Goal: Task Accomplishment & Management: Use online tool/utility

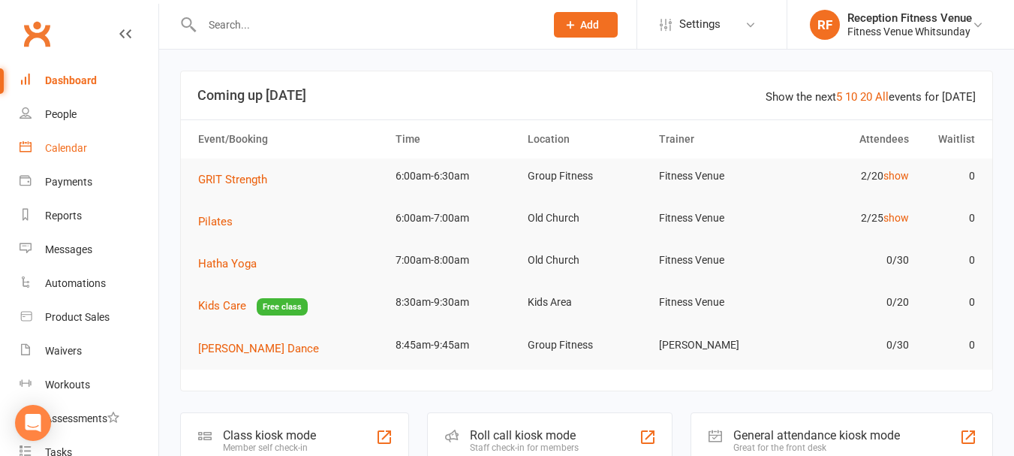
click at [79, 145] on div "Calendar" at bounding box center [66, 148] width 42 height 12
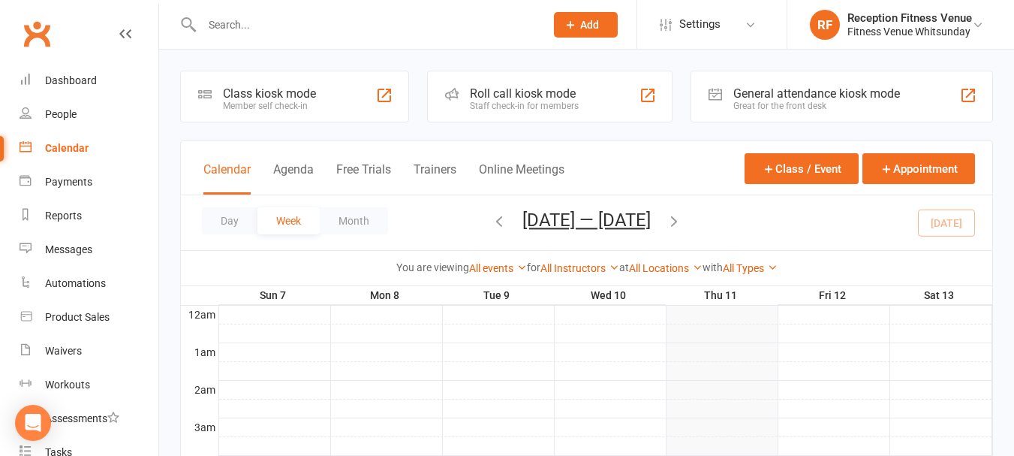
click at [811, 102] on div "Great for the front desk" at bounding box center [816, 106] width 167 height 11
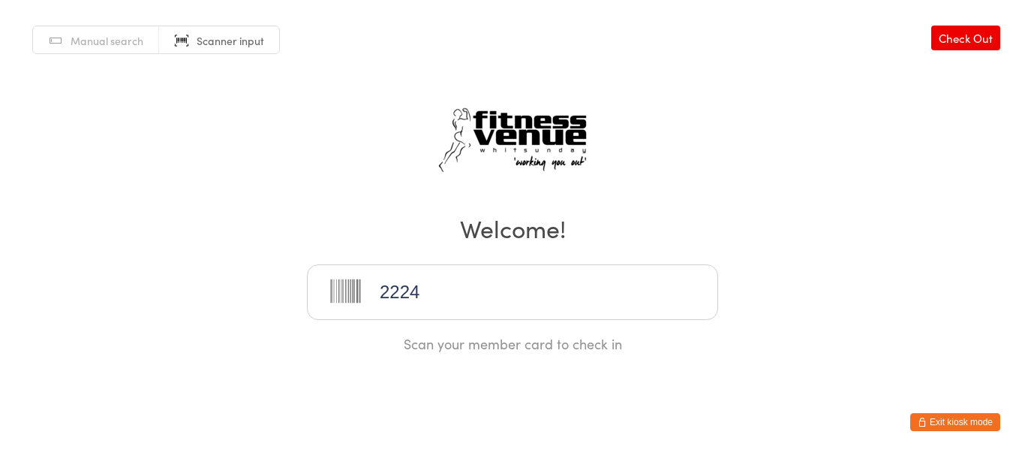
type input "22246"
type input "22247"
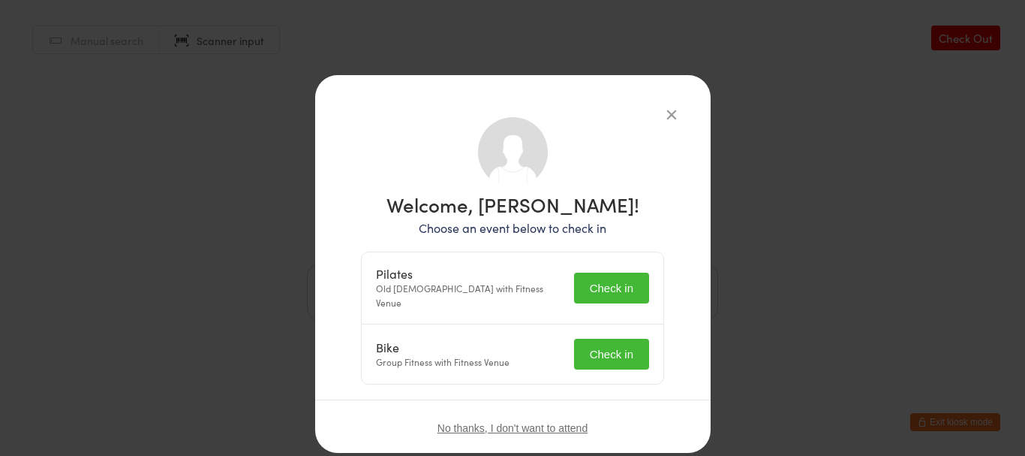
click at [575, 350] on button "Check in" at bounding box center [611, 353] width 75 height 31
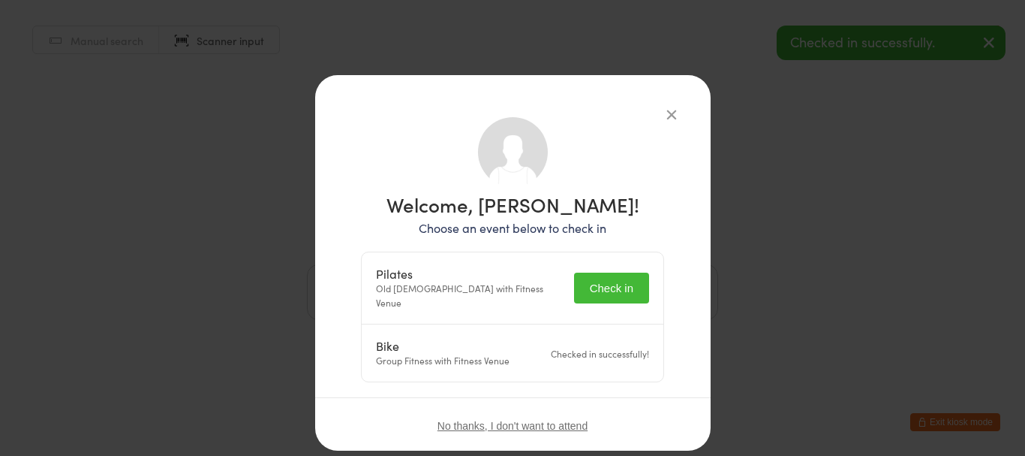
click at [603, 275] on button "Check in" at bounding box center [611, 287] width 75 height 31
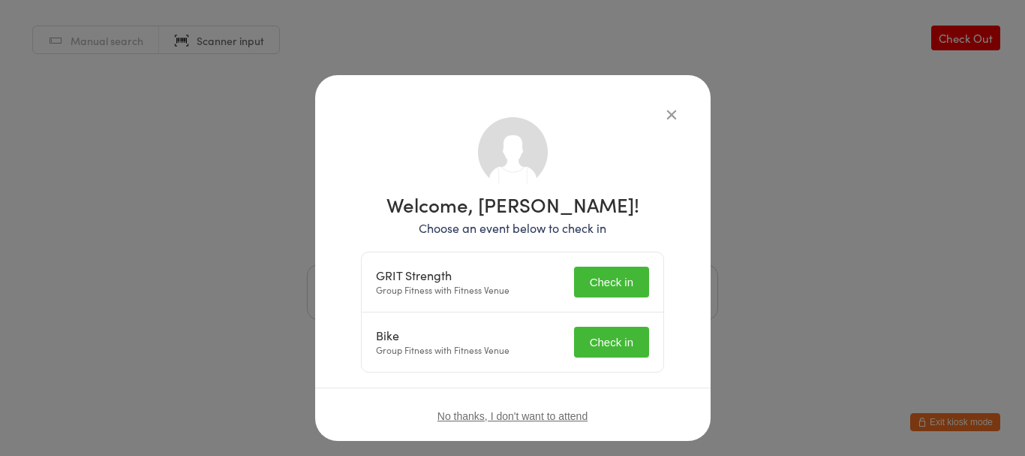
click at [568, 280] on div "GRIT Strength Group Fitness with Fitness Venue Check in" at bounding box center [513, 282] width 302 height 60
click at [591, 287] on button "Check in" at bounding box center [611, 281] width 75 height 31
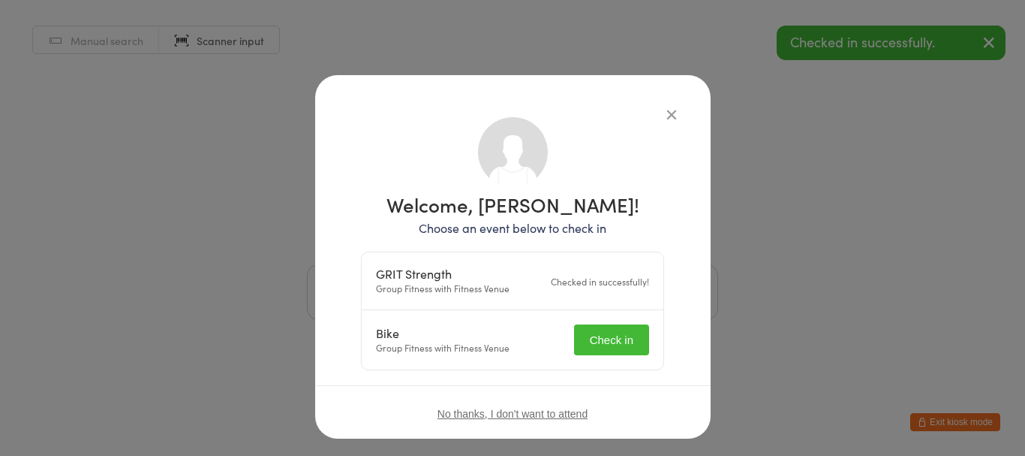
click at [615, 347] on button "Check in" at bounding box center [611, 339] width 75 height 31
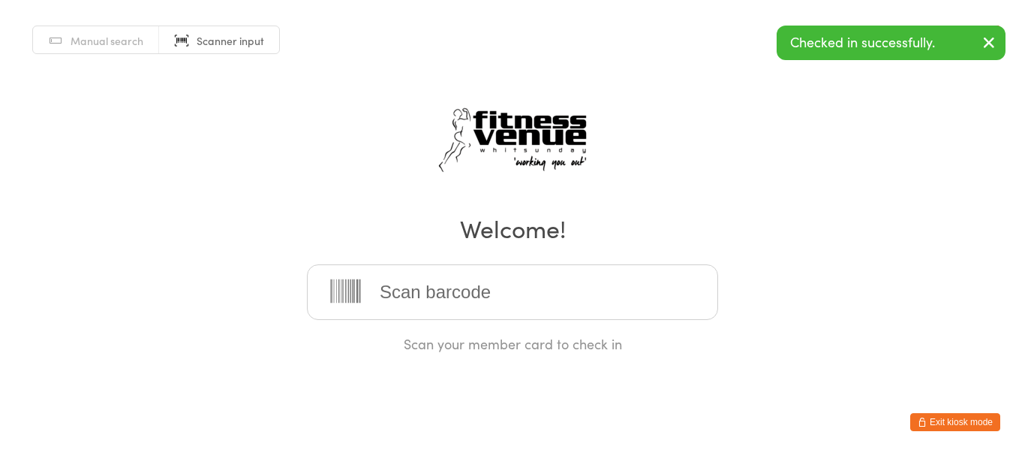
click at [495, 285] on input "search" at bounding box center [512, 292] width 411 height 56
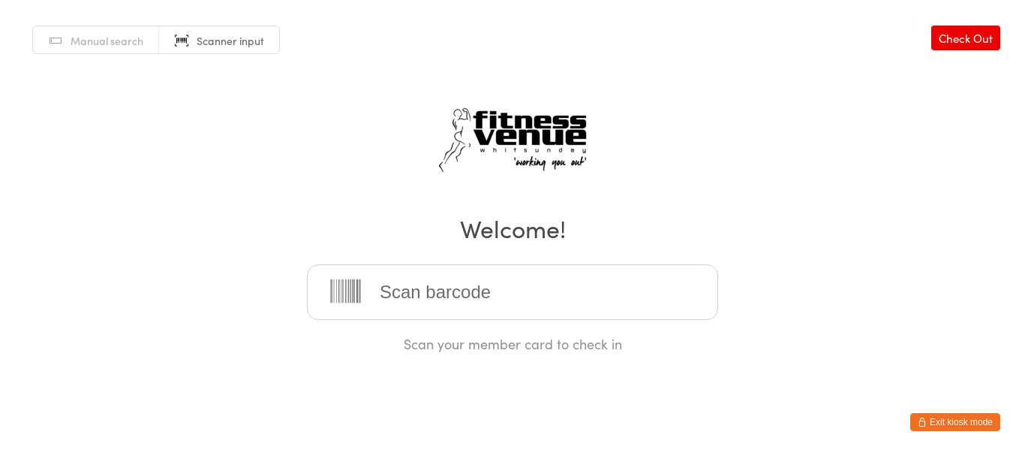
click at [251, 131] on div "Manual search Scanner input Check Out Welcome! Scan your member card to check in" at bounding box center [512, 176] width 1025 height 353
click at [405, 289] on input "search" at bounding box center [512, 292] width 411 height 56
